Goal: Find specific page/section: Find specific page/section

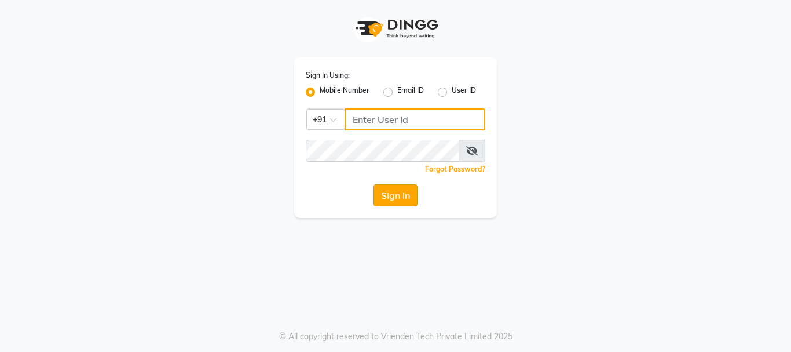
type input "7998066666"
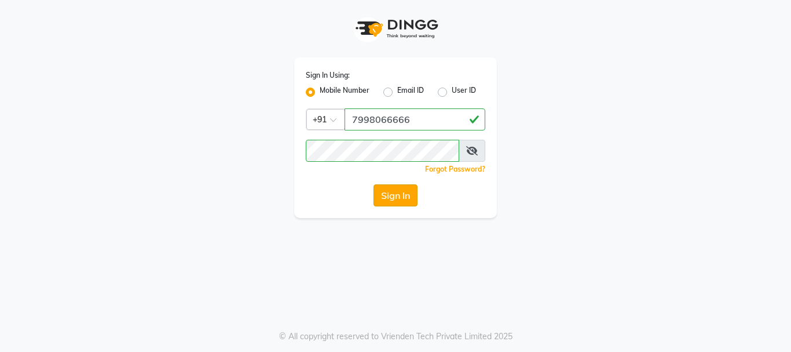
click at [390, 195] on button "Sign In" at bounding box center [396, 195] width 44 height 22
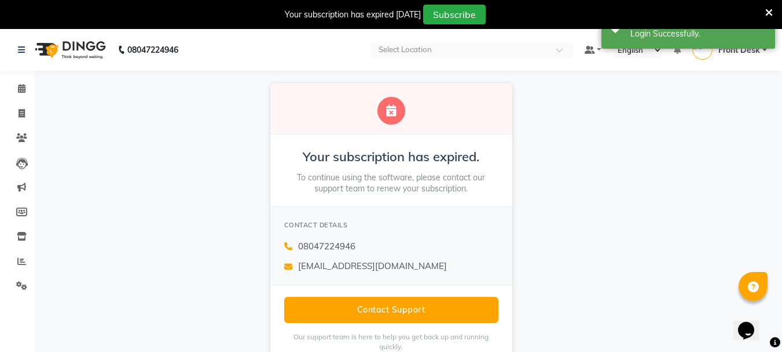
drag, startPoint x: 548, startPoint y: 217, endPoint x: 548, endPoint y: 240, distance: 23.2
click at [548, 240] on div "Your subscription has expired. To continue using the software, please contact o…" at bounding box center [391, 224] width 782 height 306
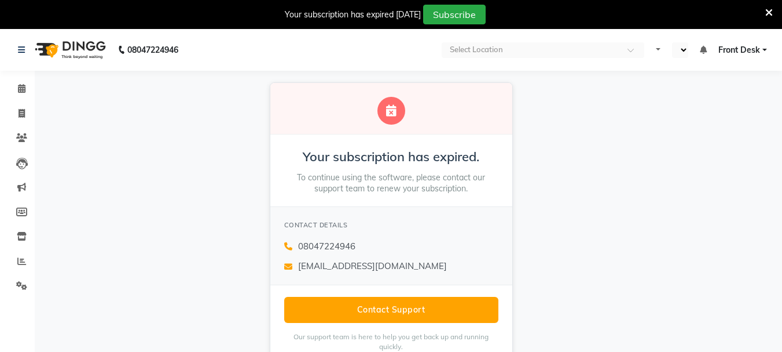
select select "en"
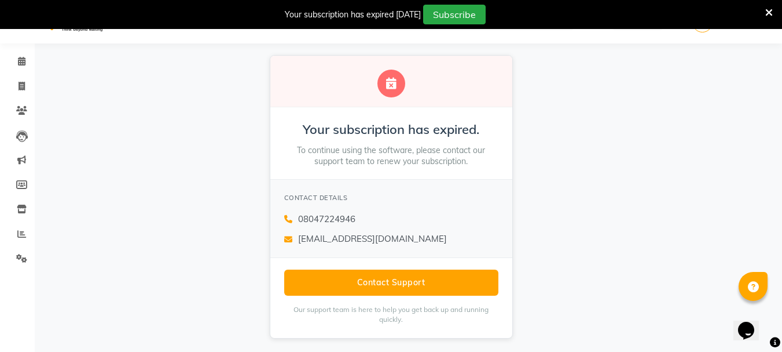
scroll to position [29, 0]
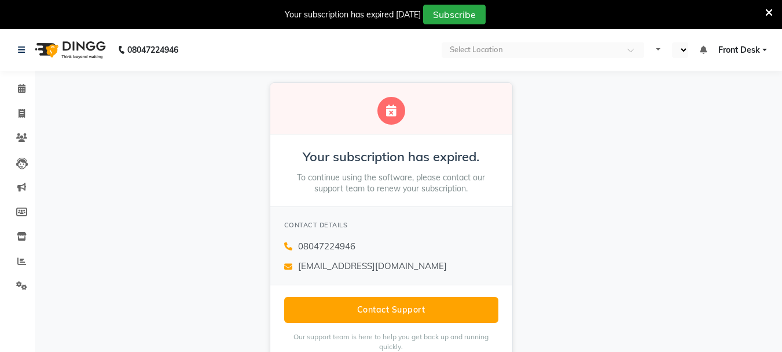
select select "en"
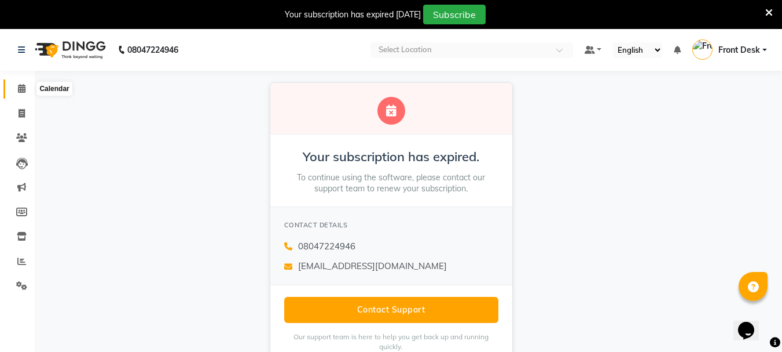
click at [20, 88] on icon at bounding box center [22, 88] width 8 height 9
